Goal: Task Accomplishment & Management: Complete application form

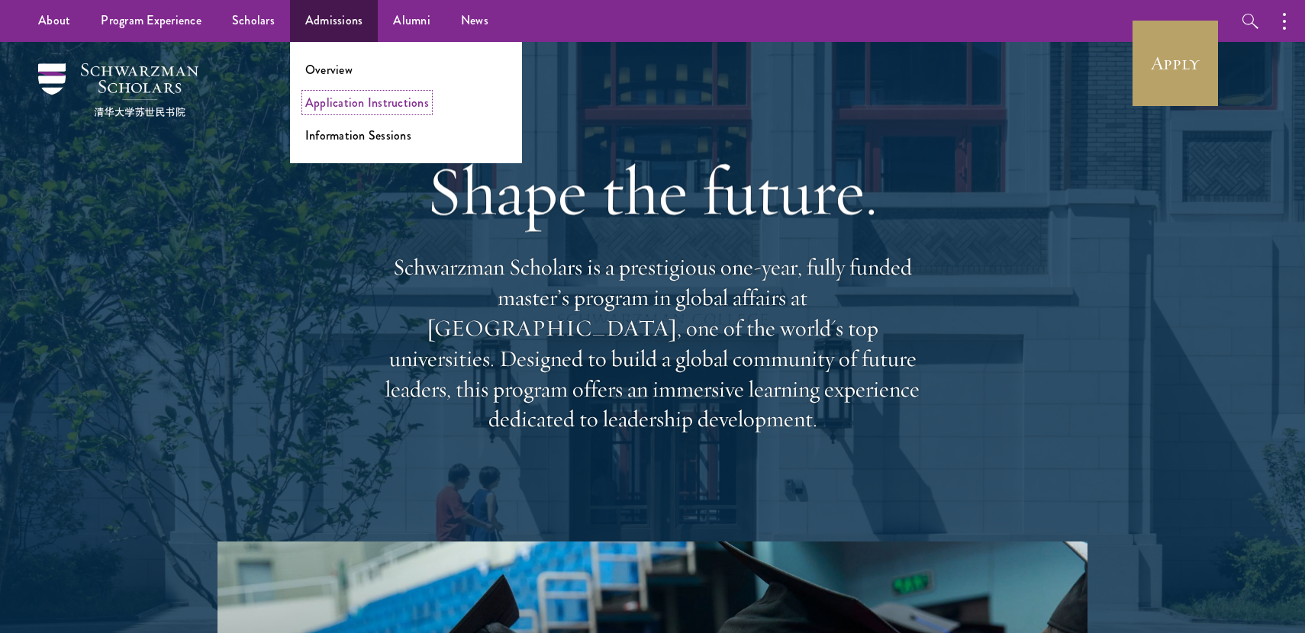
click at [340, 103] on link "Application Instructions" at bounding box center [367, 103] width 124 height 18
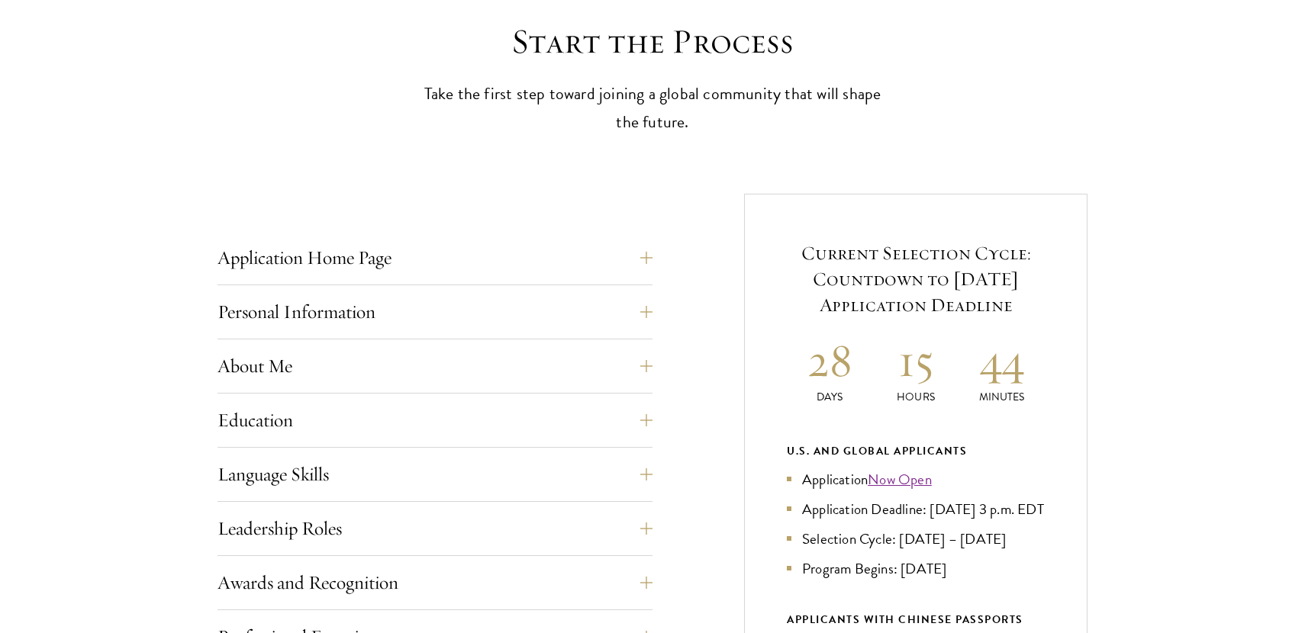
scroll to position [459, 0]
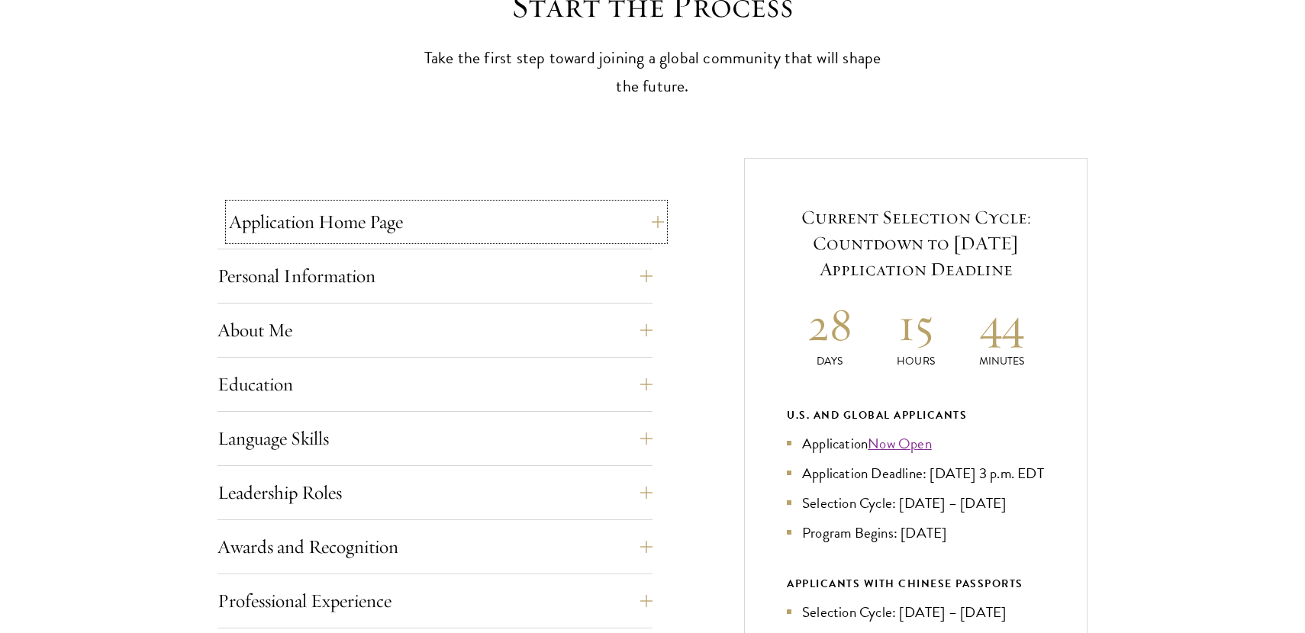
click at [407, 233] on button "Application Home Page" at bounding box center [446, 222] width 435 height 37
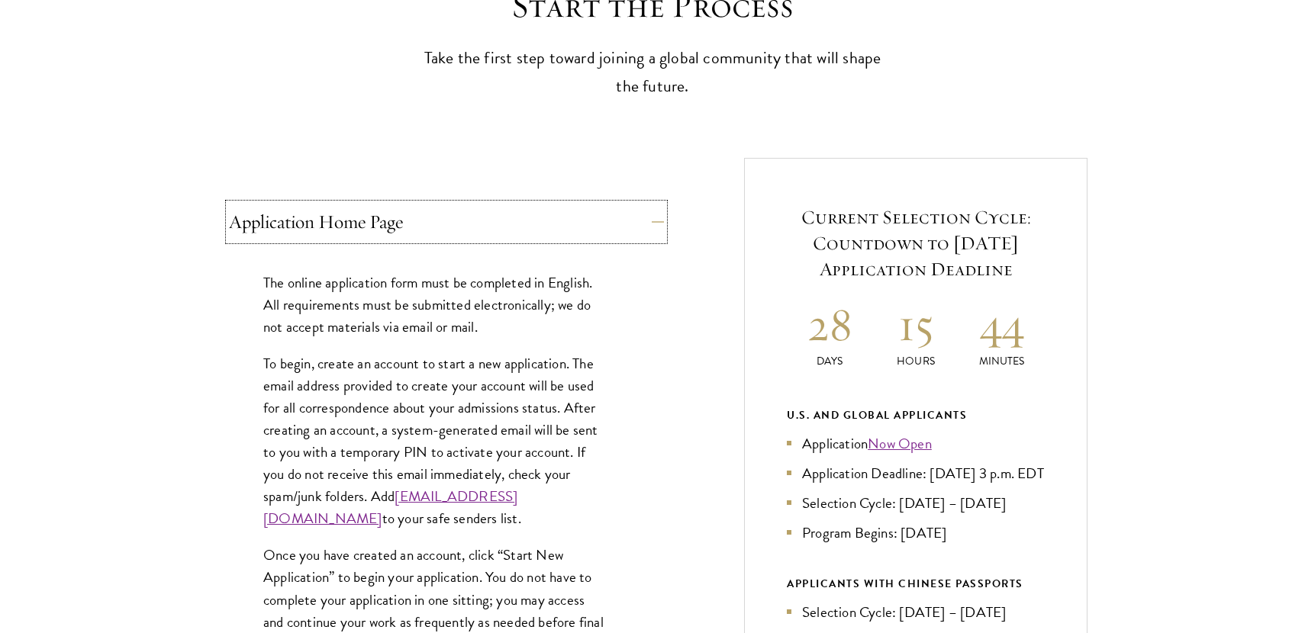
click at [407, 233] on button "Application Home Page" at bounding box center [446, 222] width 435 height 37
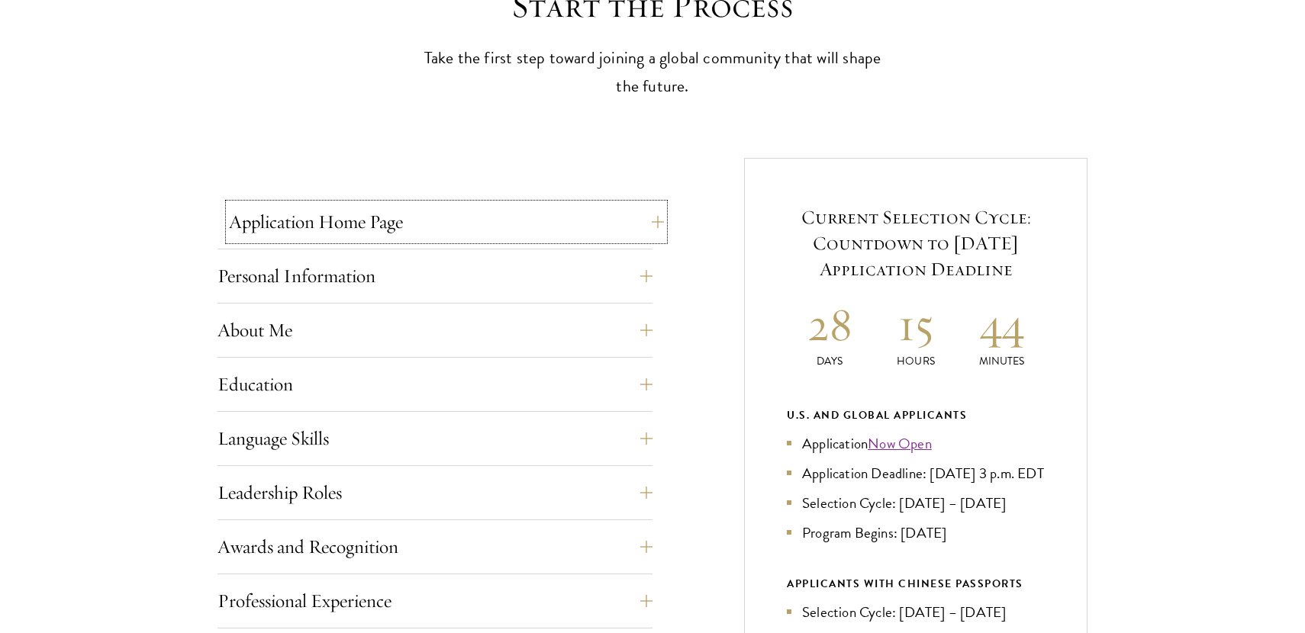
click at [407, 233] on button "Application Home Page" at bounding box center [446, 222] width 435 height 37
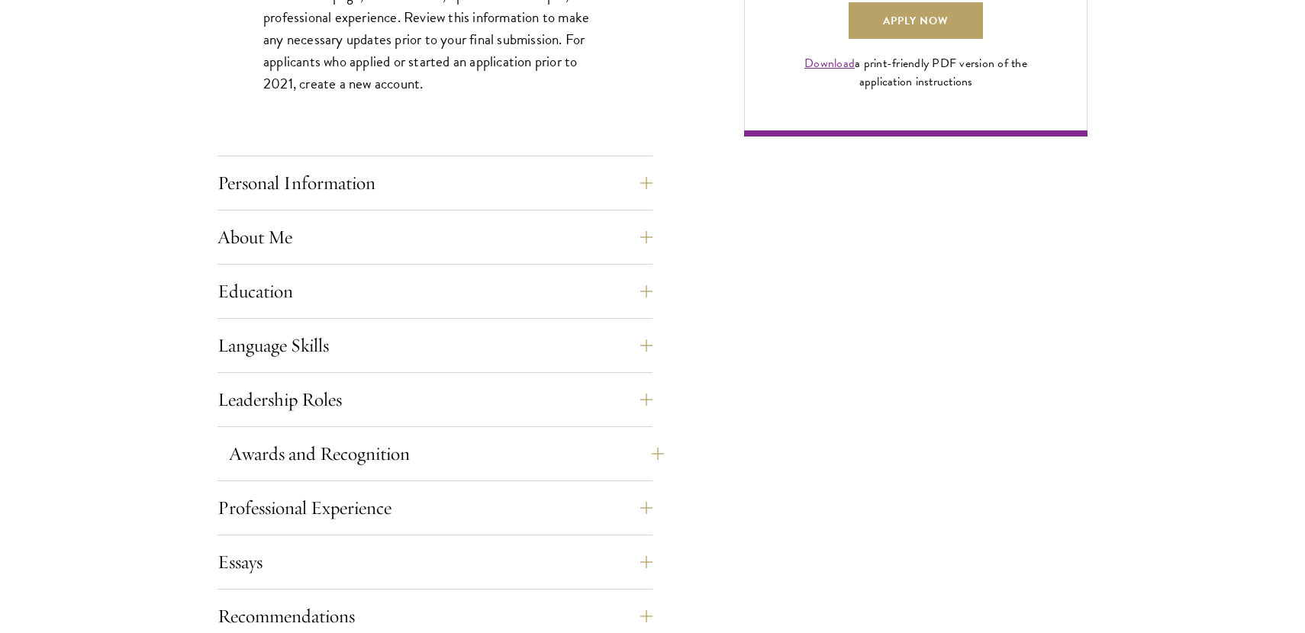
scroll to position [1377, 0]
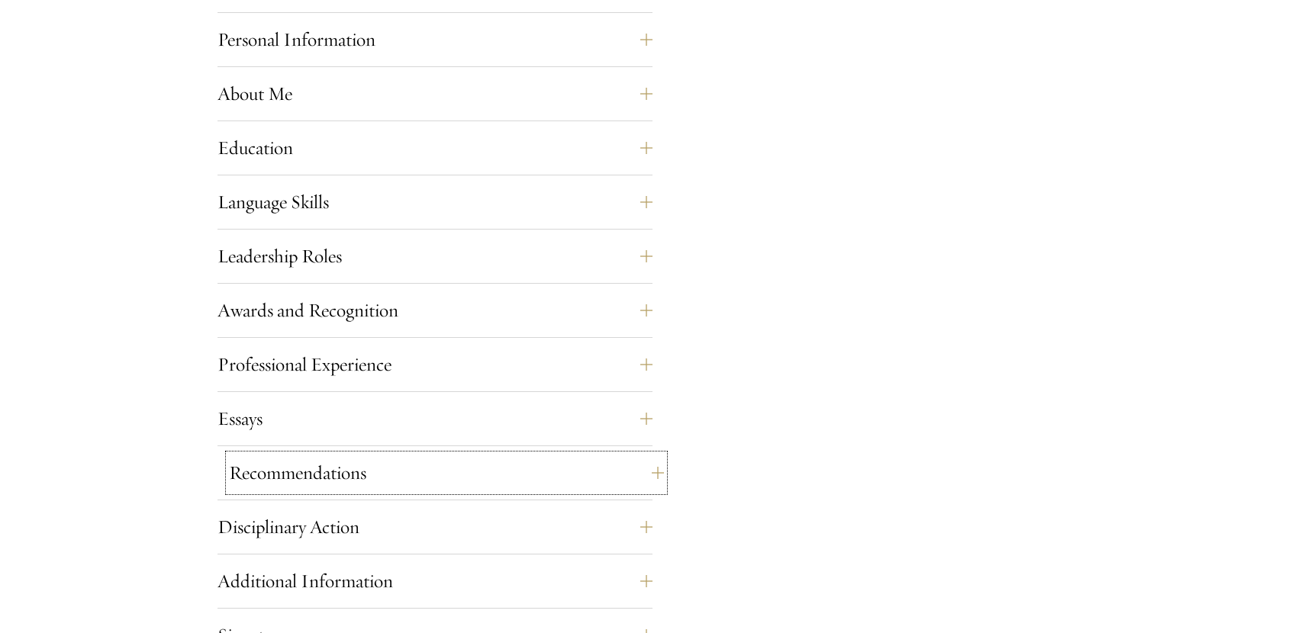
click at [317, 459] on button "Recommendations" at bounding box center [446, 473] width 435 height 37
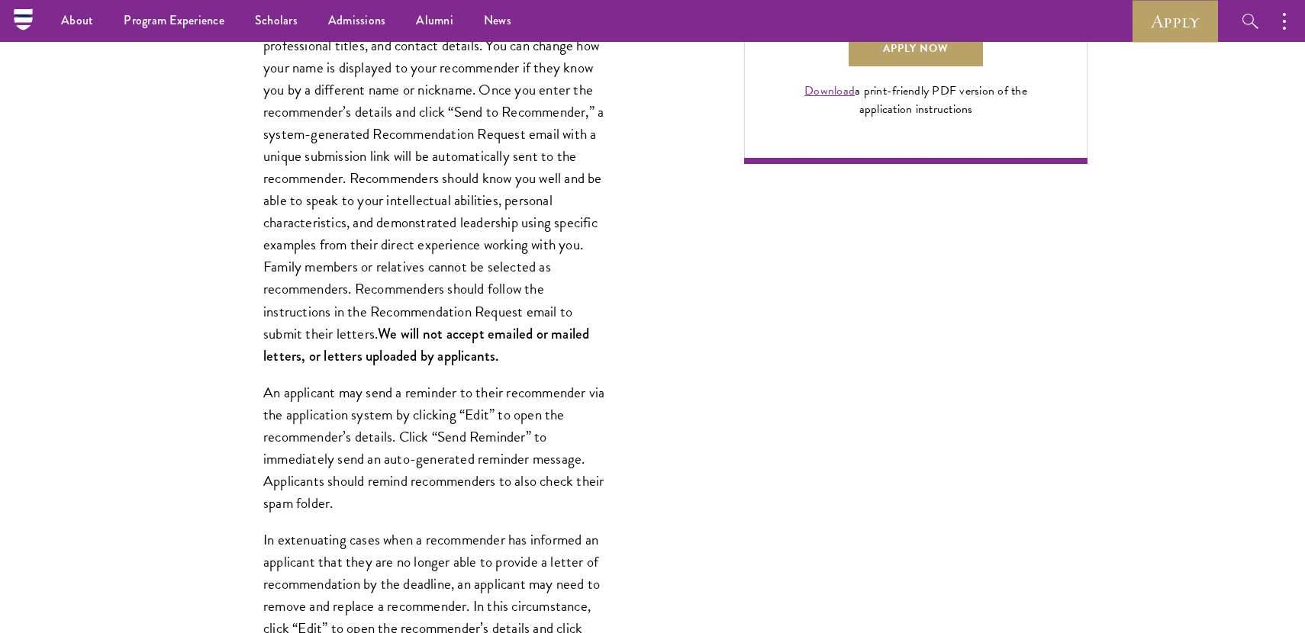
scroll to position [1075, 0]
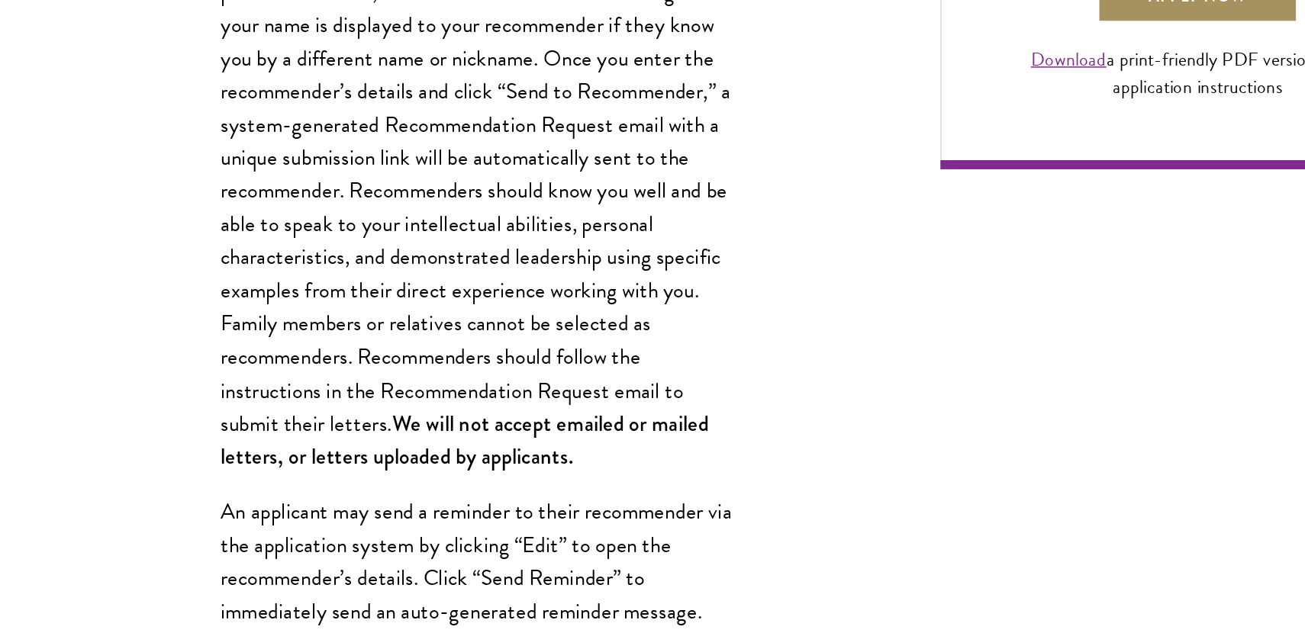
click at [899, 198] on link "Apply Now" at bounding box center [915, 179] width 134 height 37
